Goal: Check status: Check status

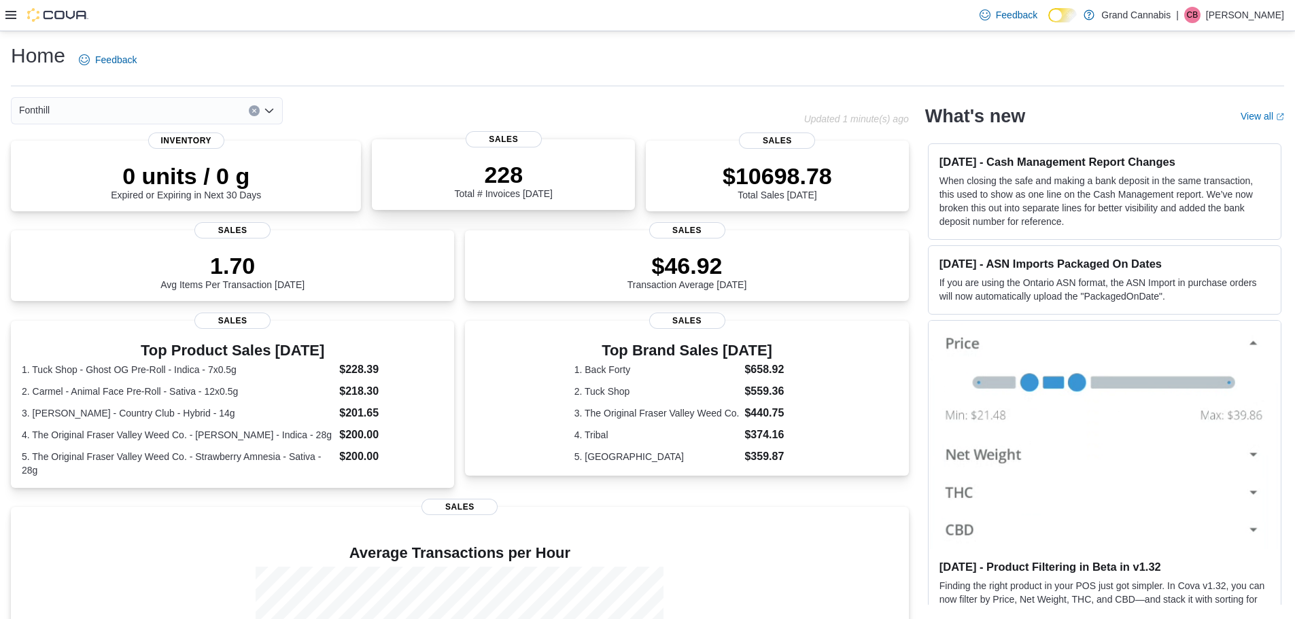
click at [566, 178] on div "228 Total # Invoices [DATE]" at bounding box center [503, 178] width 241 height 44
